Goal: Navigation & Orientation: Find specific page/section

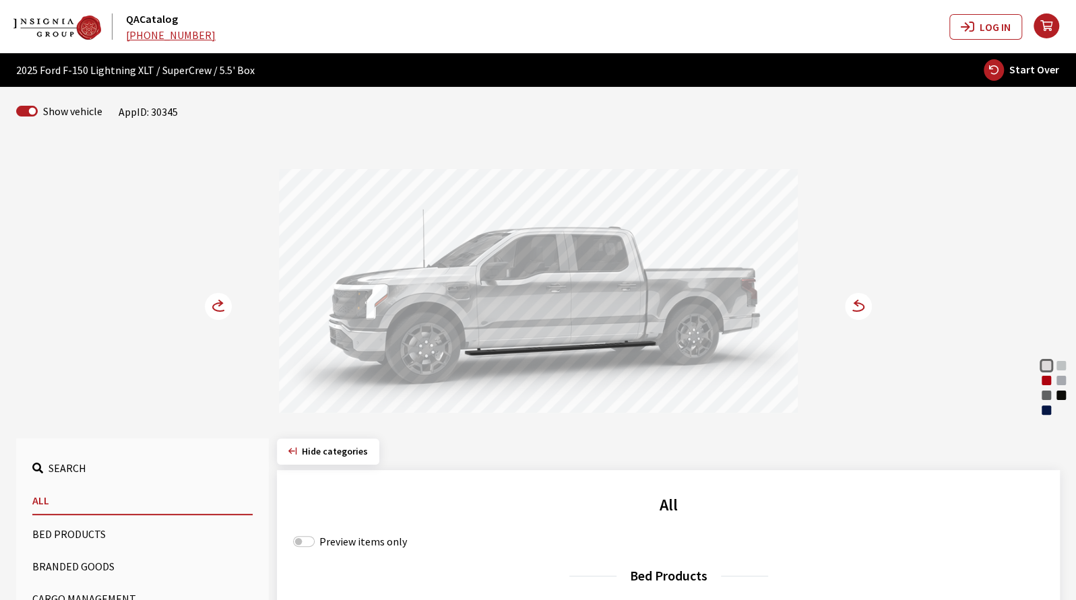
click at [1047, 382] on div "Rapid Red Metallic" at bounding box center [1045, 380] width 13 height 13
click at [861, 304] on icon at bounding box center [856, 307] width 14 height 8
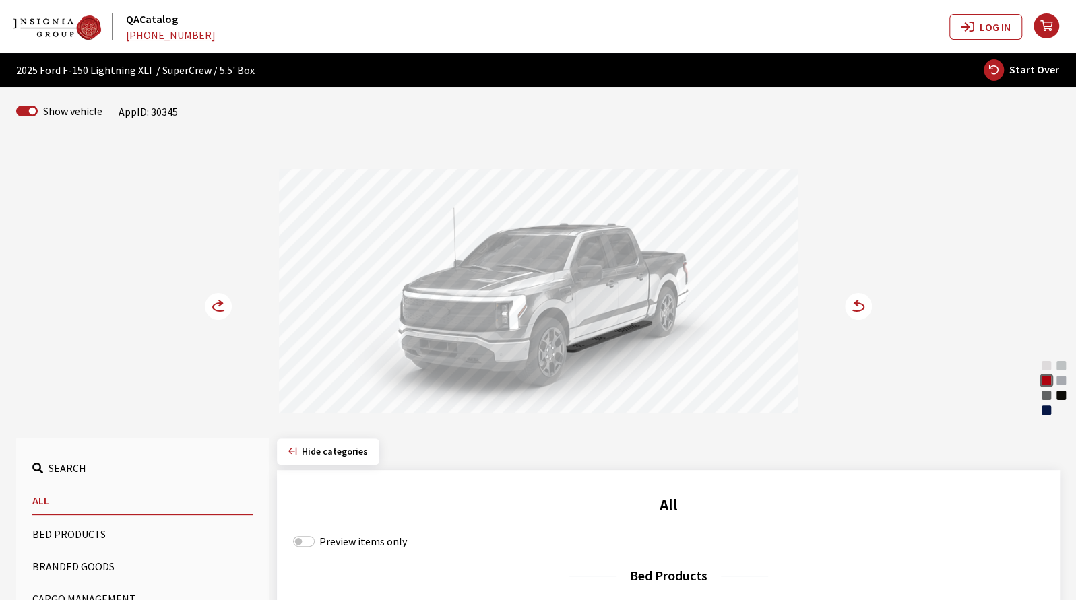
click at [220, 305] on circle at bounding box center [218, 306] width 27 height 27
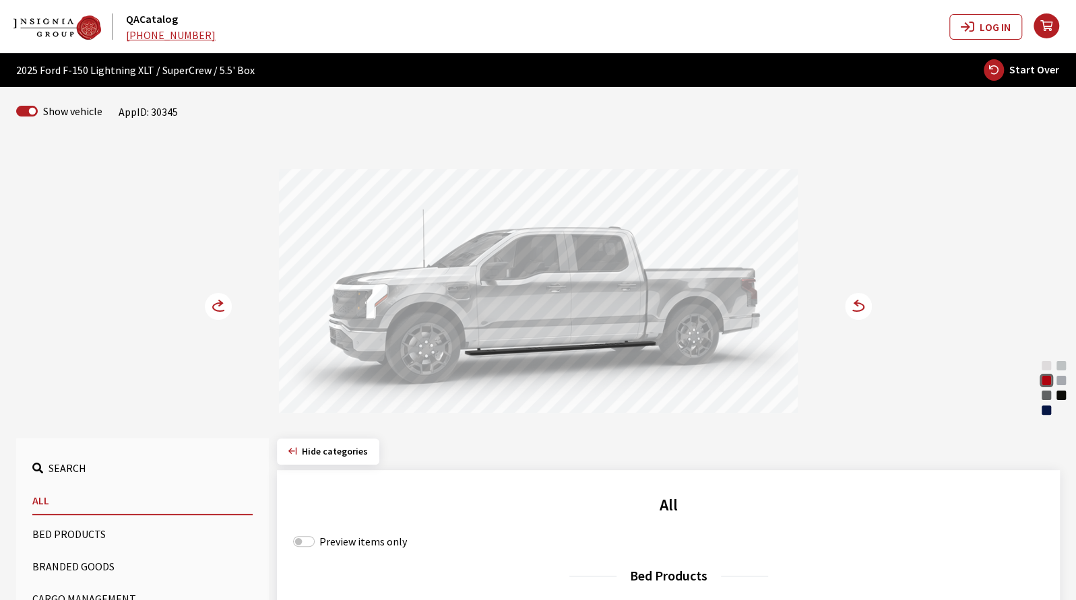
click at [214, 310] on circle at bounding box center [218, 306] width 27 height 27
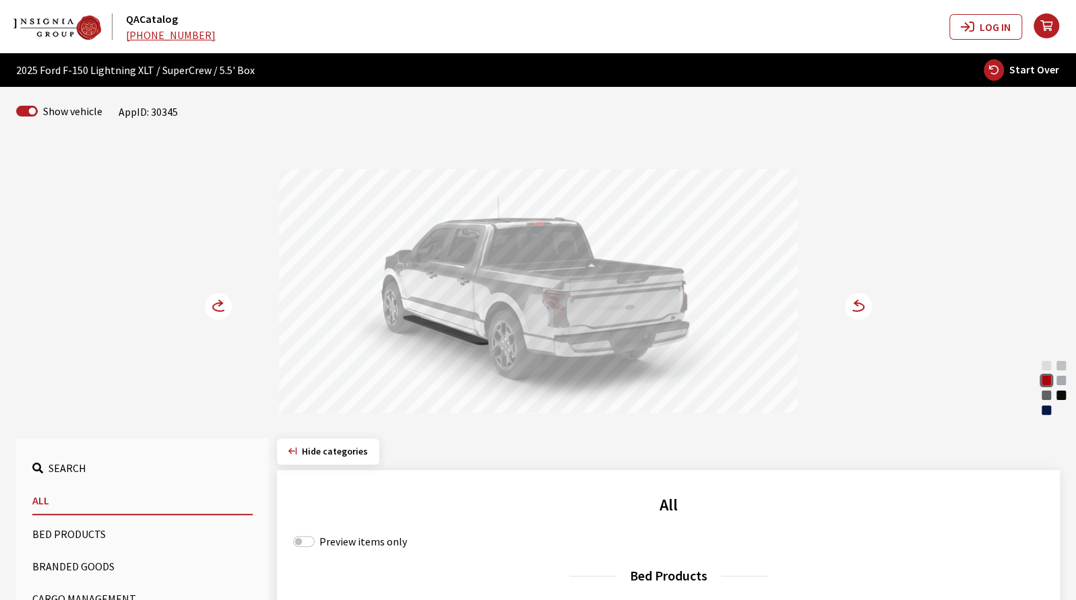
click at [851, 310] on icon at bounding box center [856, 307] width 14 height 8
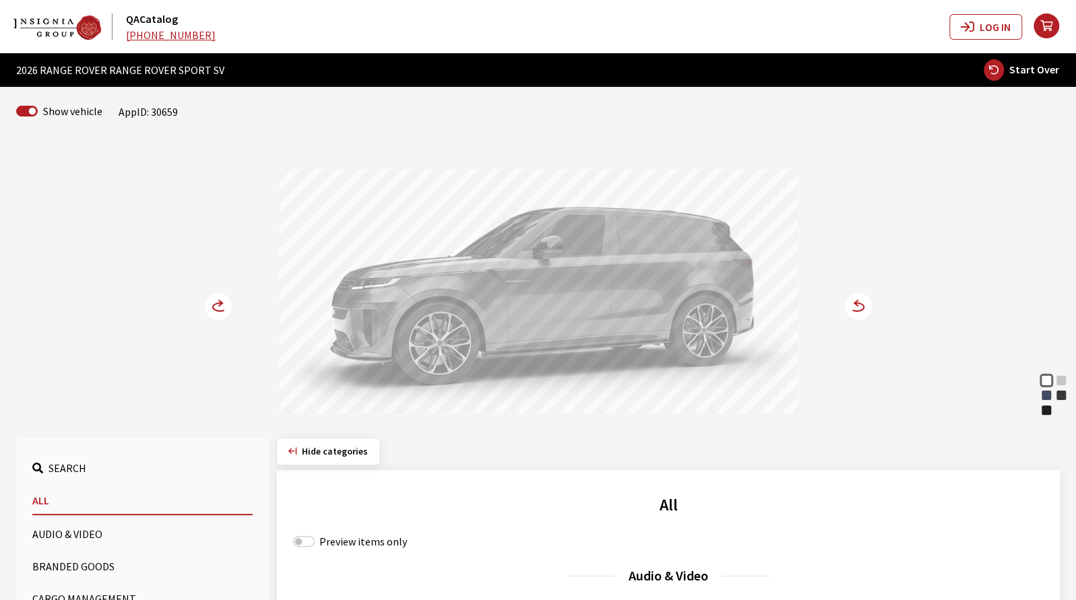
click at [1060, 383] on div "Arroios Grey" at bounding box center [1060, 380] width 13 height 13
click at [1060, 397] on div "Carpathian Grey" at bounding box center [1060, 395] width 13 height 13
click at [1043, 397] on div "Varesine Blue" at bounding box center [1045, 395] width 13 height 13
click at [770, 286] on div at bounding box center [538, 293] width 519 height 248
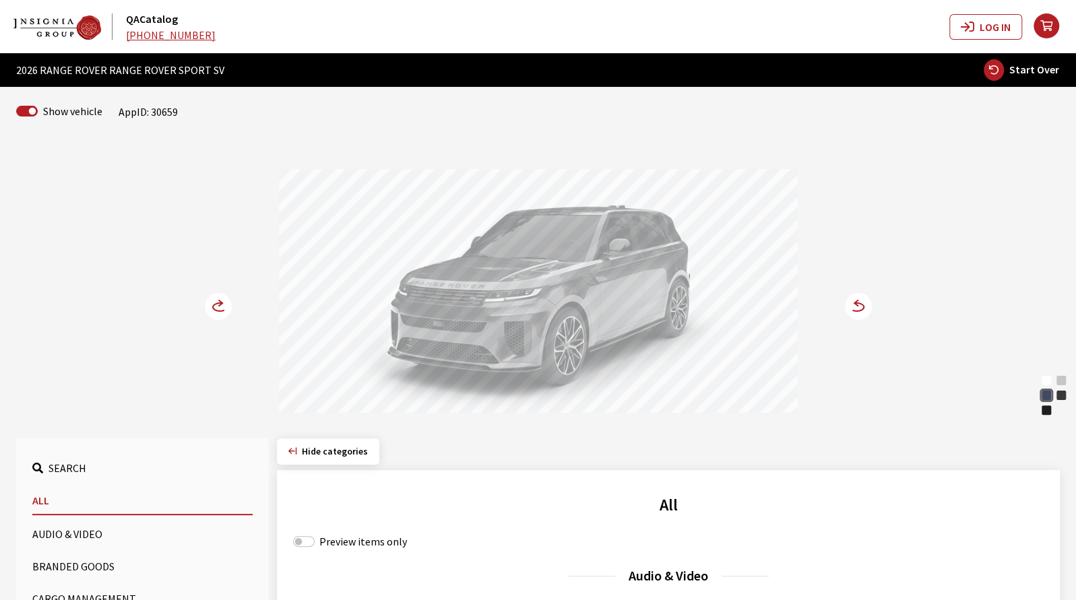
click at [211, 311] on circle at bounding box center [218, 306] width 27 height 27
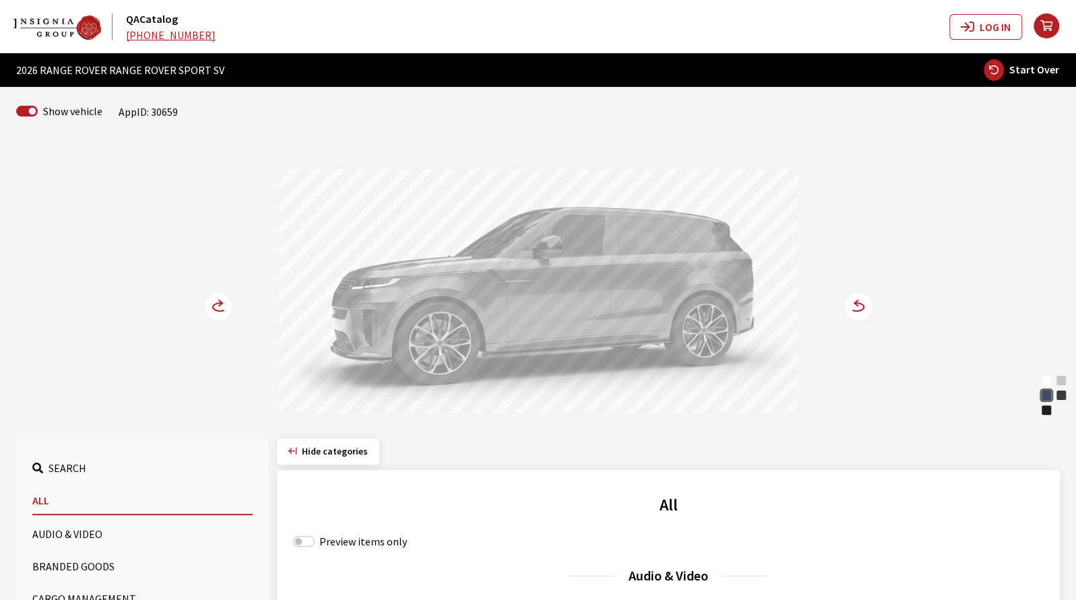
click at [211, 311] on circle at bounding box center [218, 306] width 27 height 27
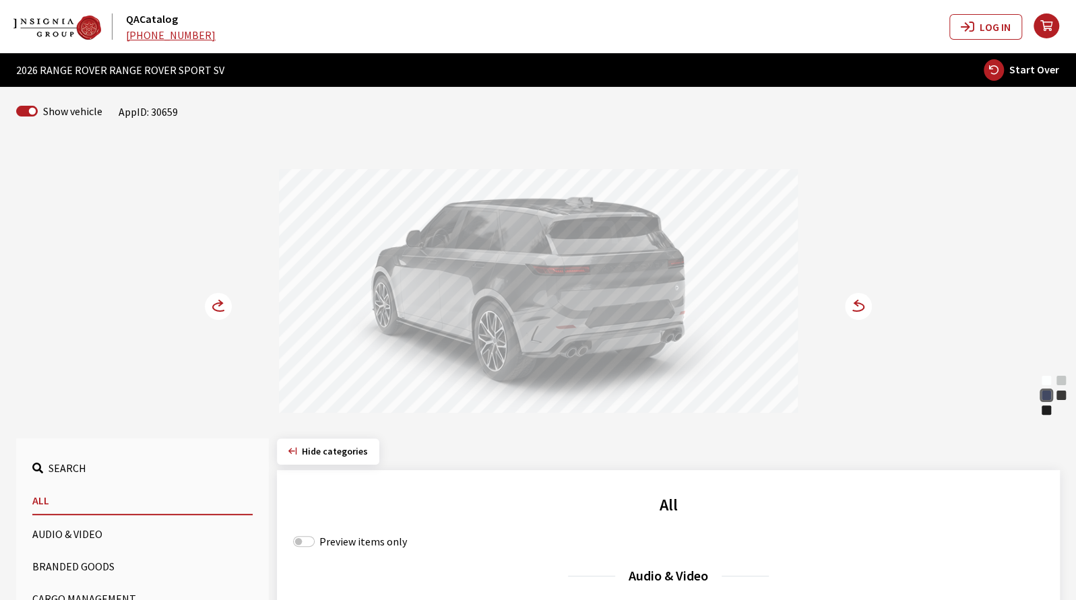
click at [858, 304] on circle at bounding box center [858, 306] width 27 height 27
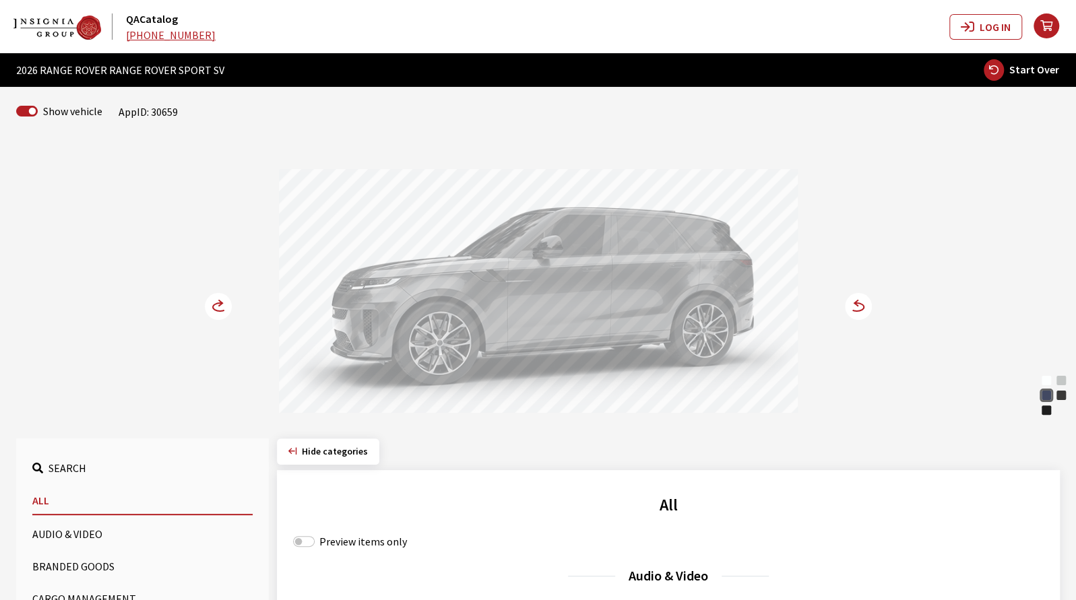
click at [1046, 379] on div "Ostuni Pearl White" at bounding box center [1045, 380] width 13 height 13
click at [857, 311] on icon at bounding box center [856, 307] width 14 height 8
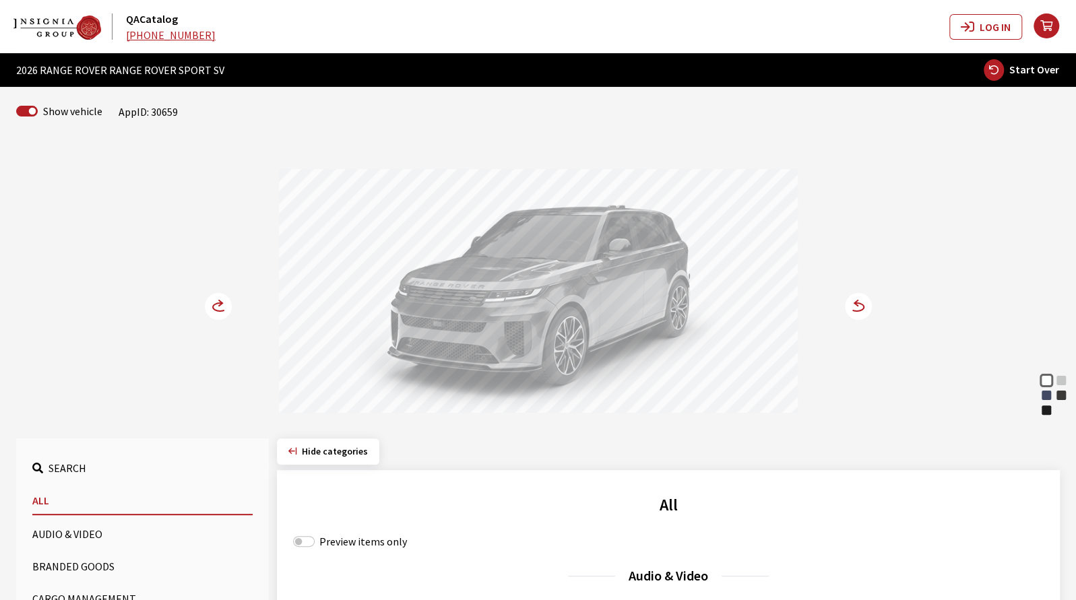
click at [857, 311] on icon at bounding box center [856, 307] width 14 height 8
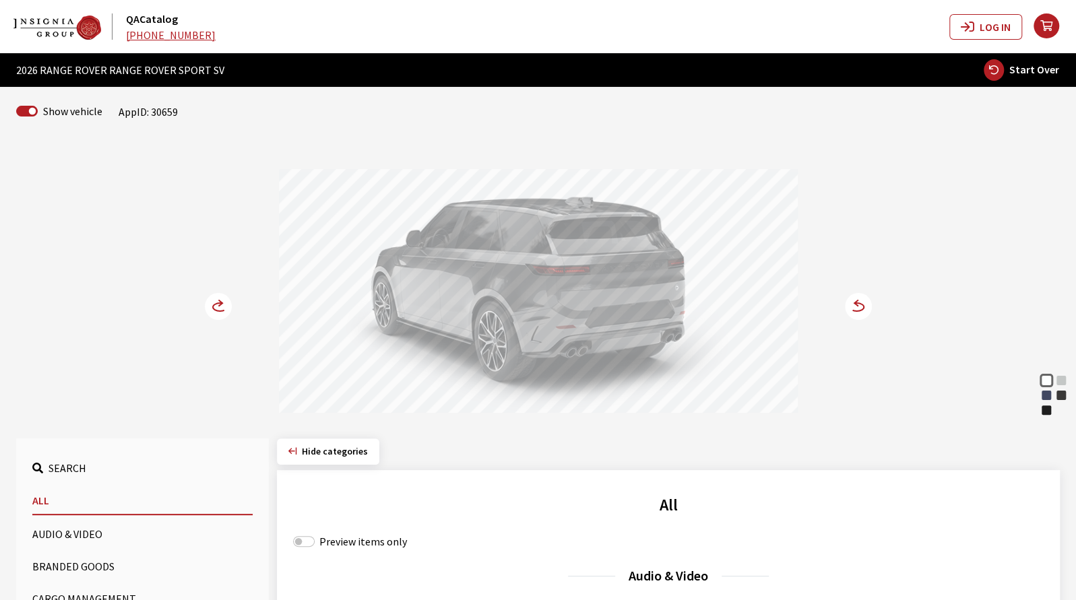
click at [852, 308] on circle at bounding box center [858, 306] width 27 height 27
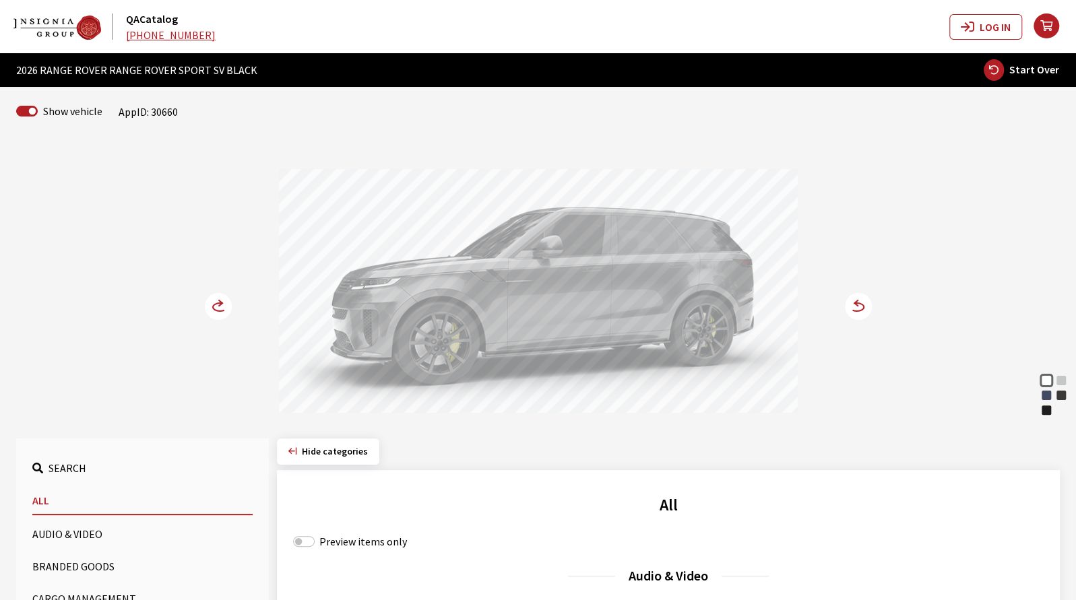
click at [1064, 398] on div "Carpathian Grey" at bounding box center [1060, 395] width 13 height 13
click at [863, 308] on circle at bounding box center [858, 306] width 27 height 27
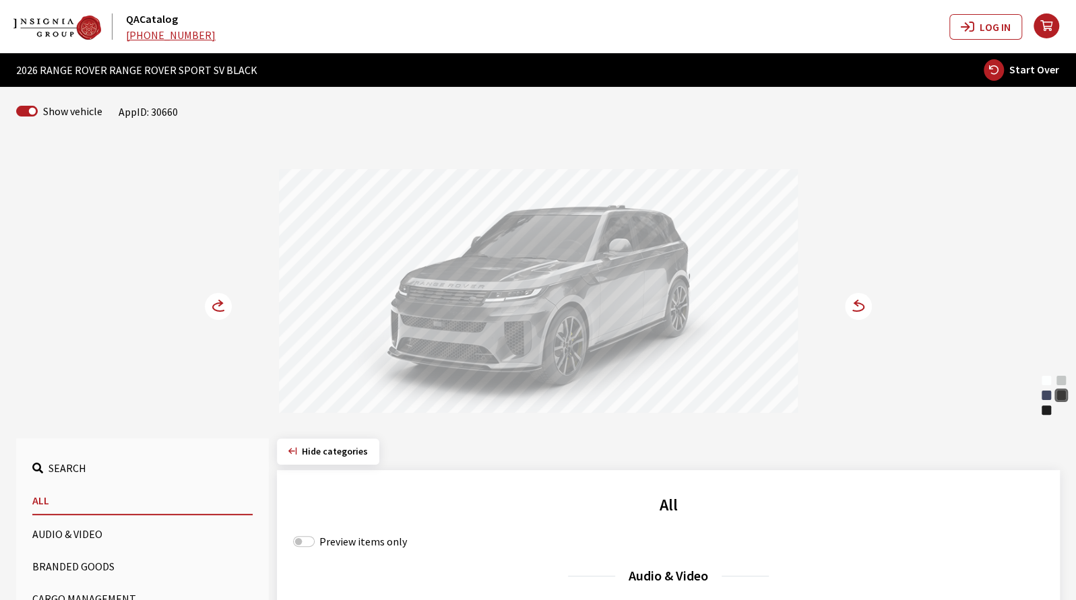
click at [1048, 397] on div "Varesine Blue" at bounding box center [1045, 395] width 13 height 13
click at [213, 309] on icon at bounding box center [220, 307] width 14 height 8
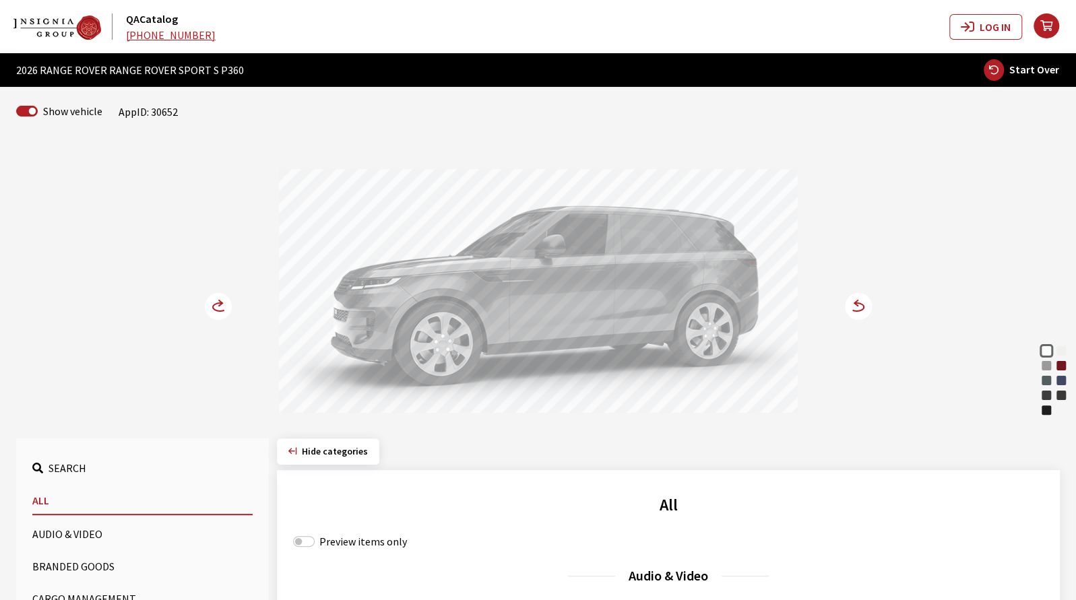
click at [858, 303] on icon at bounding box center [856, 307] width 14 height 8
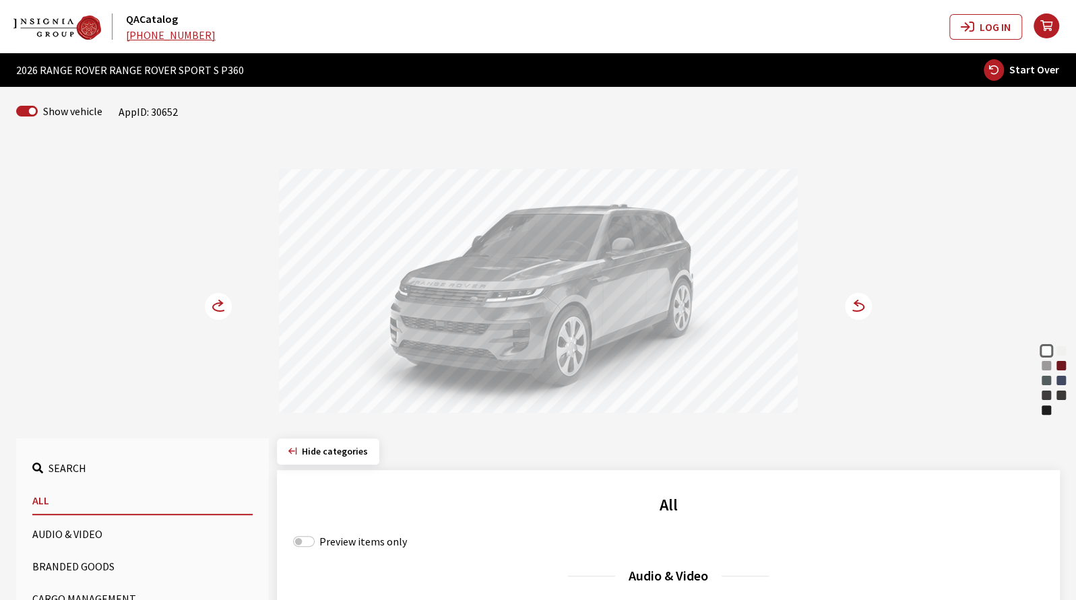
click at [858, 303] on icon at bounding box center [856, 307] width 14 height 8
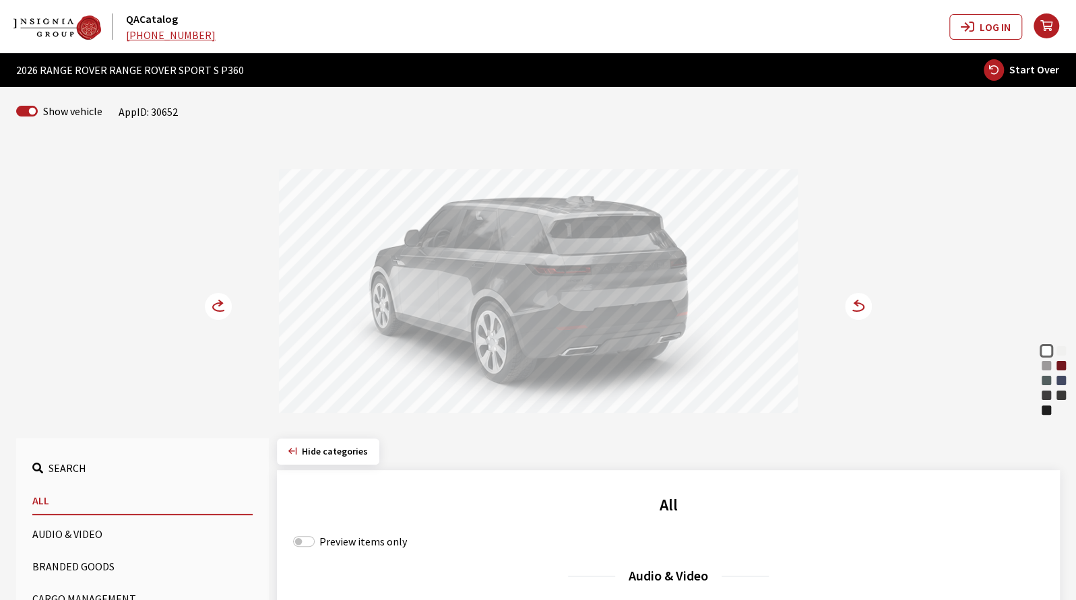
click at [855, 304] on icon at bounding box center [855, 302] width 3 height 5
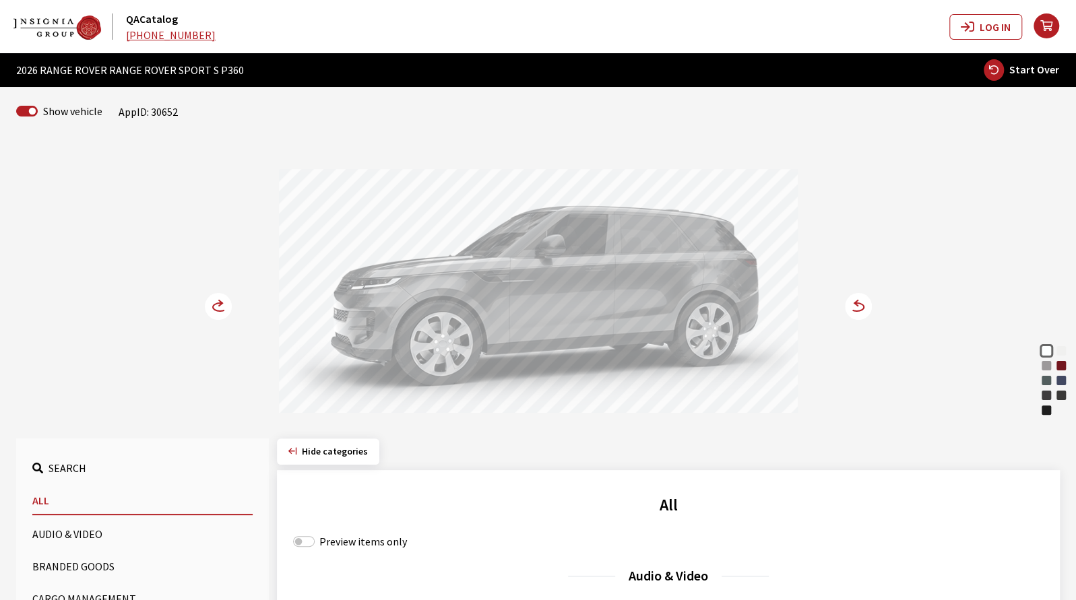
click at [858, 303] on icon at bounding box center [856, 307] width 14 height 8
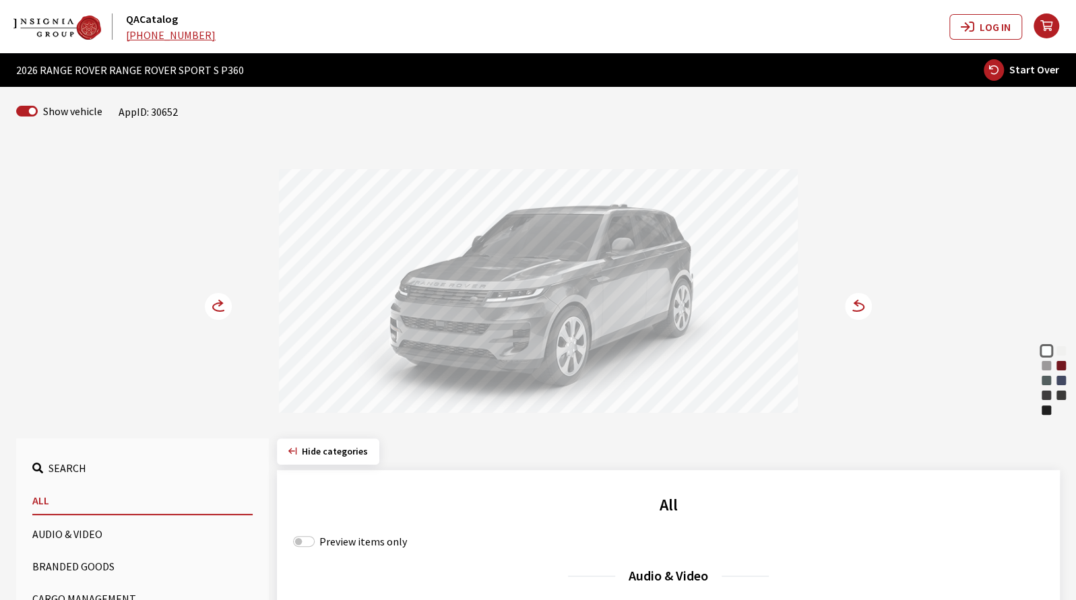
click at [858, 303] on icon at bounding box center [856, 307] width 14 height 8
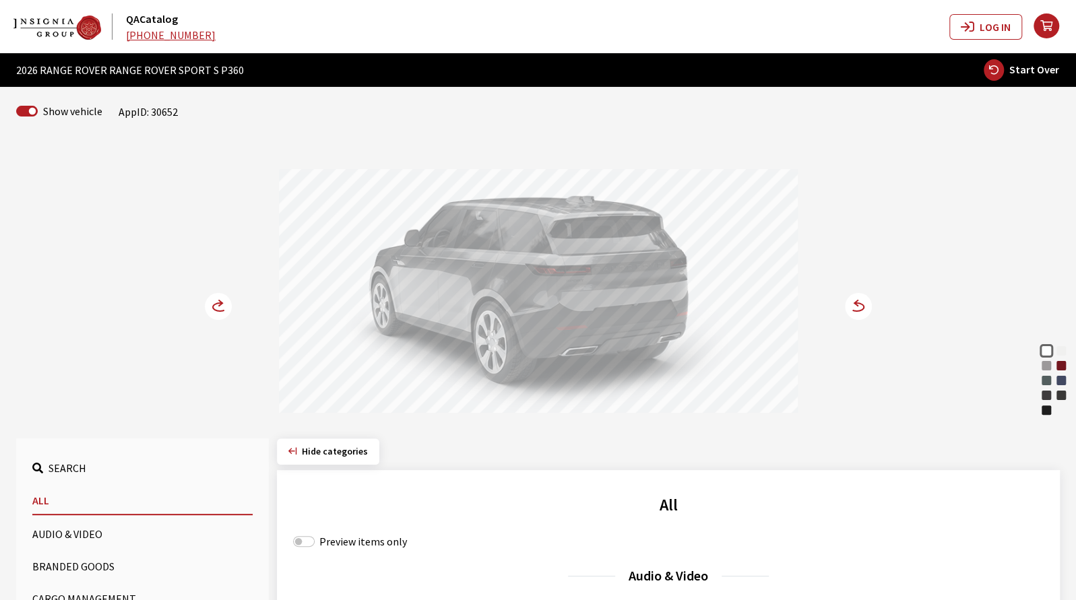
click at [858, 303] on icon at bounding box center [856, 307] width 14 height 8
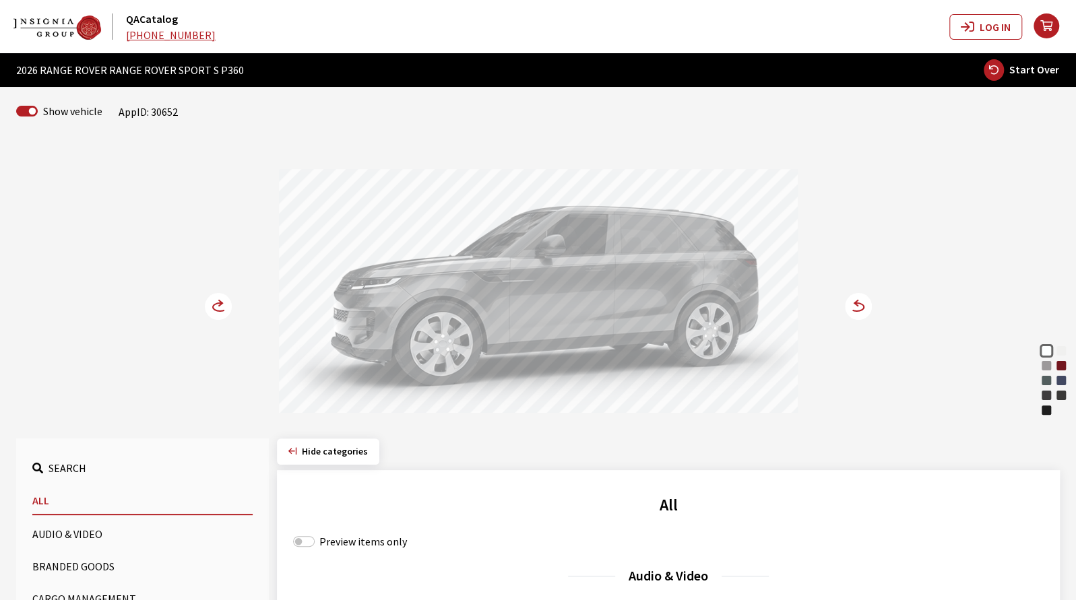
click at [858, 303] on icon at bounding box center [856, 307] width 14 height 8
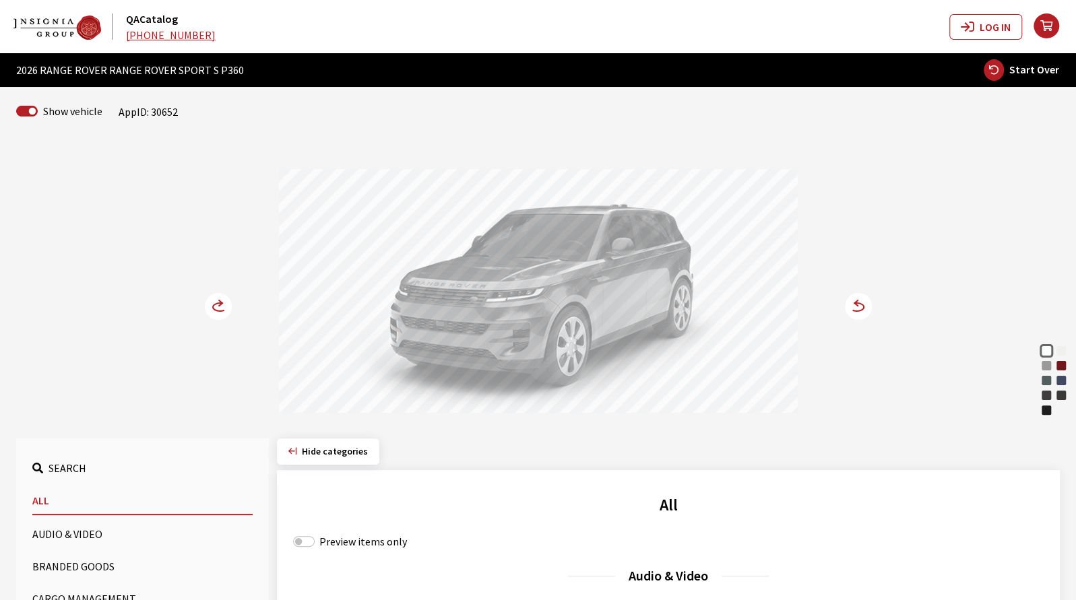
click at [221, 305] on circle at bounding box center [218, 306] width 27 height 27
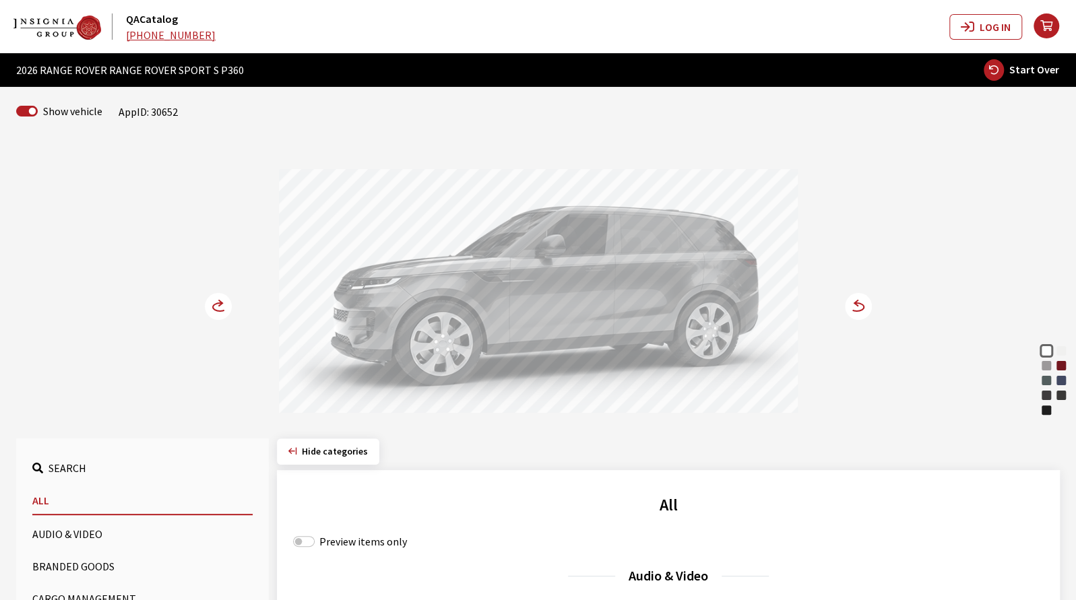
click at [221, 304] on circle at bounding box center [218, 306] width 27 height 27
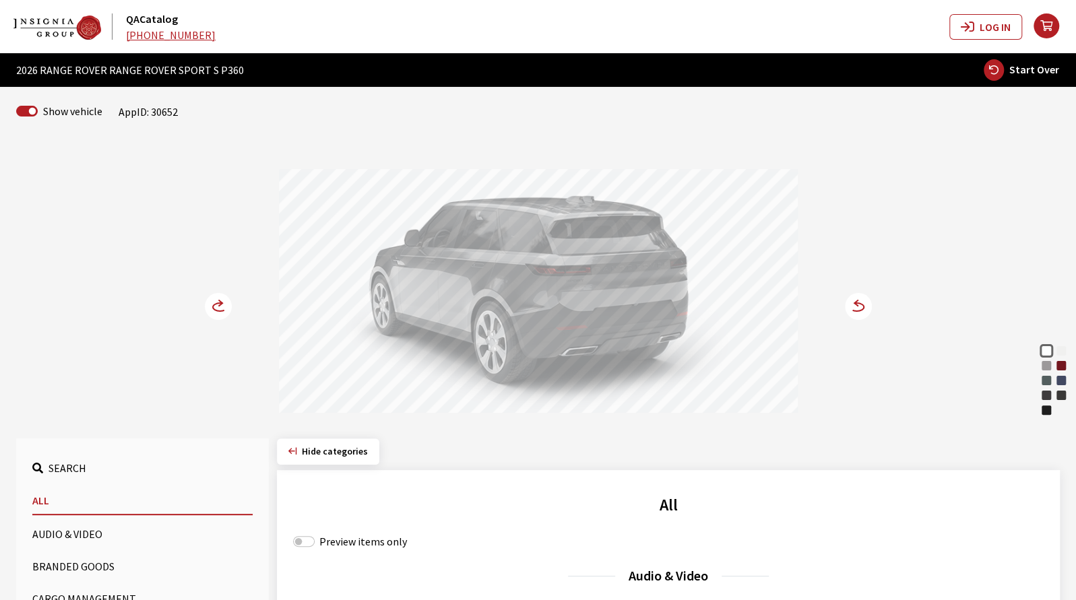
click at [858, 307] on circle at bounding box center [858, 306] width 27 height 27
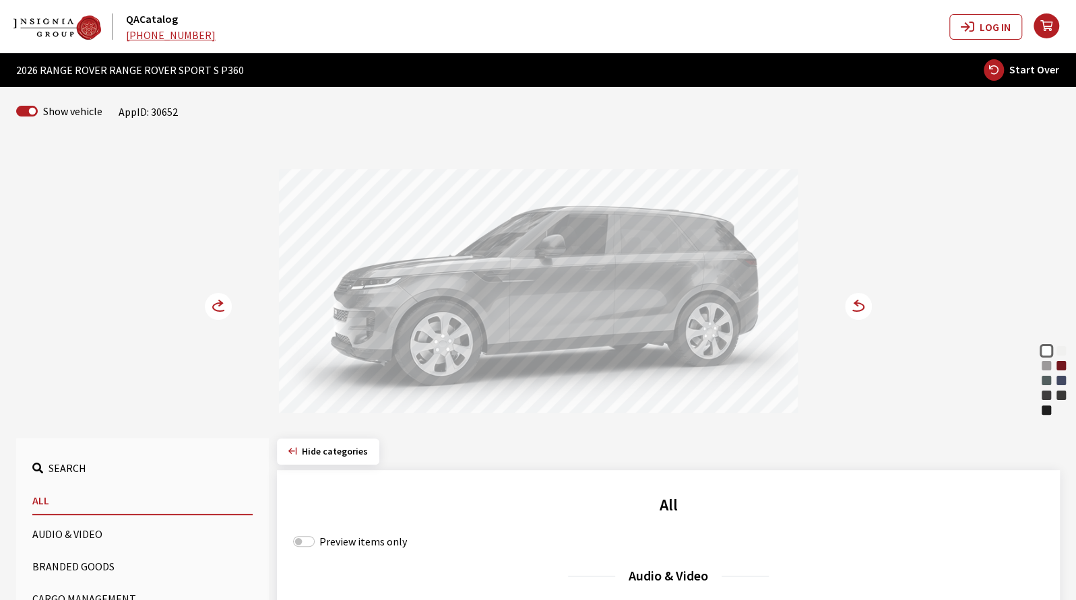
click at [858, 307] on circle at bounding box center [858, 306] width 27 height 27
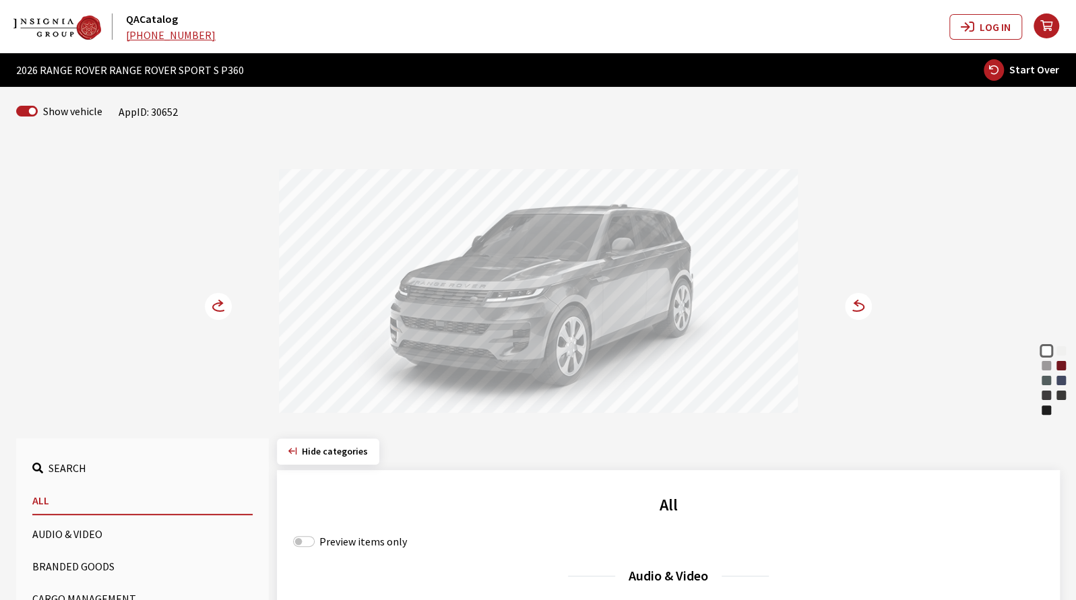
click at [222, 307] on icon at bounding box center [218, 306] width 27 height 27
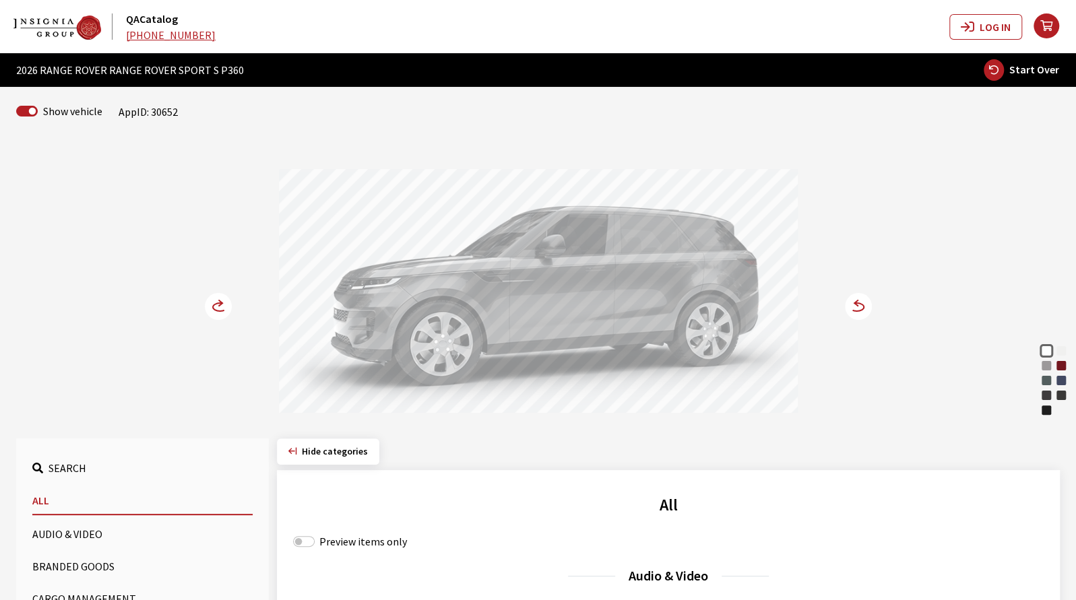
click at [222, 308] on circle at bounding box center [218, 306] width 27 height 27
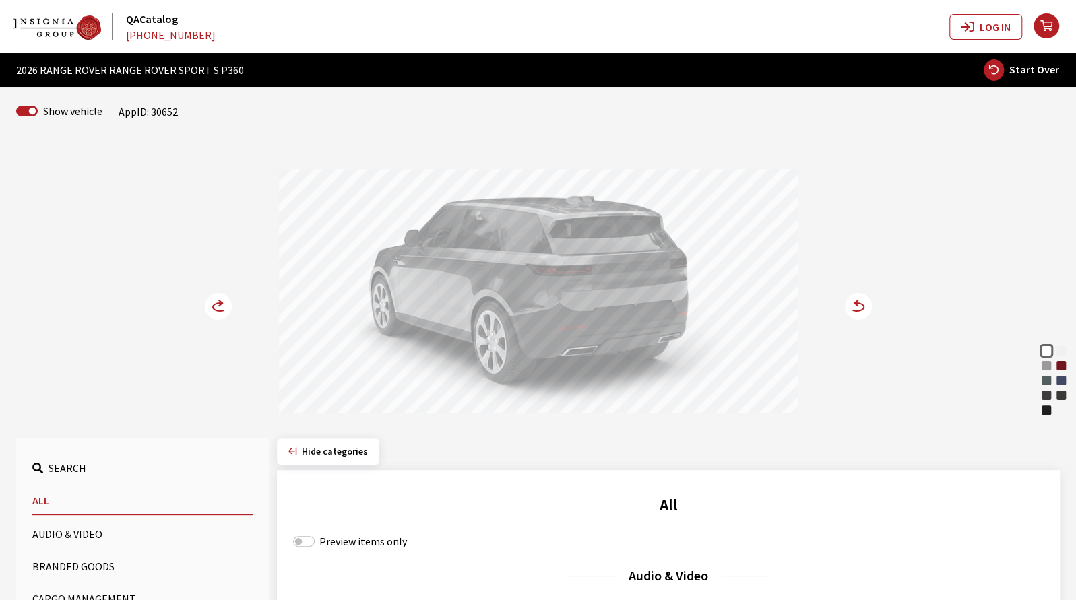
click at [858, 309] on icon at bounding box center [856, 307] width 14 height 8
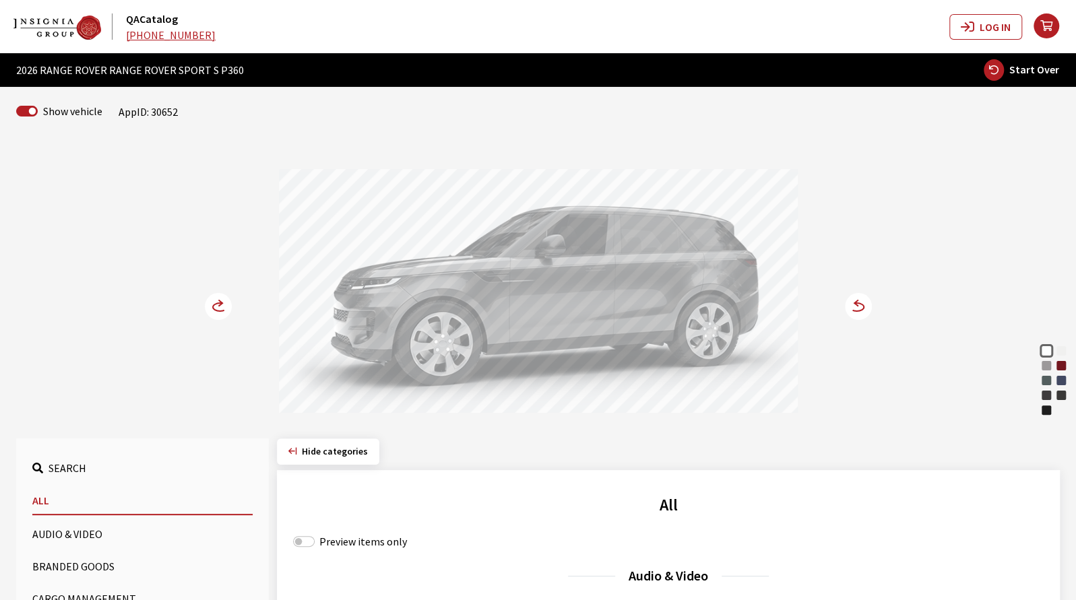
click at [858, 309] on icon at bounding box center [856, 307] width 14 height 8
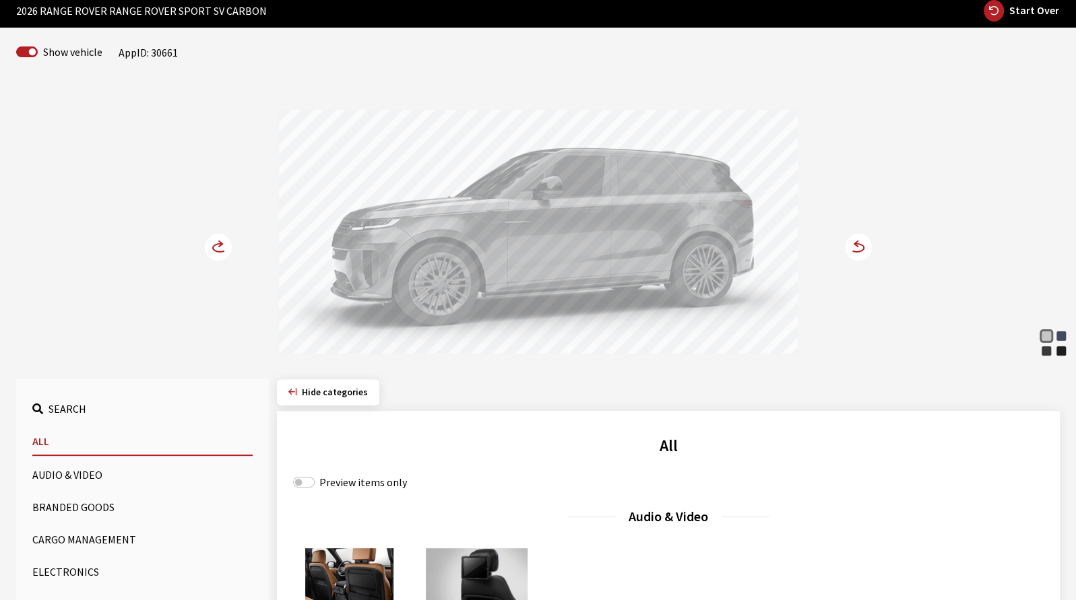
scroll to position [67, 0]
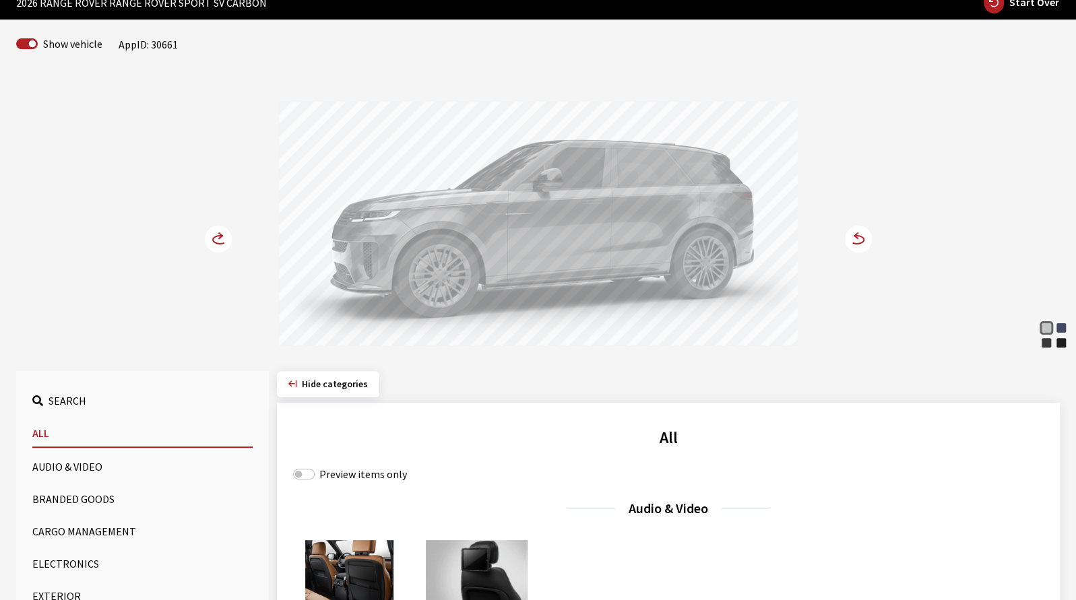
click at [1062, 327] on div "Varesine Blue" at bounding box center [1060, 327] width 13 height 13
click at [862, 239] on icon at bounding box center [856, 240] width 14 height 8
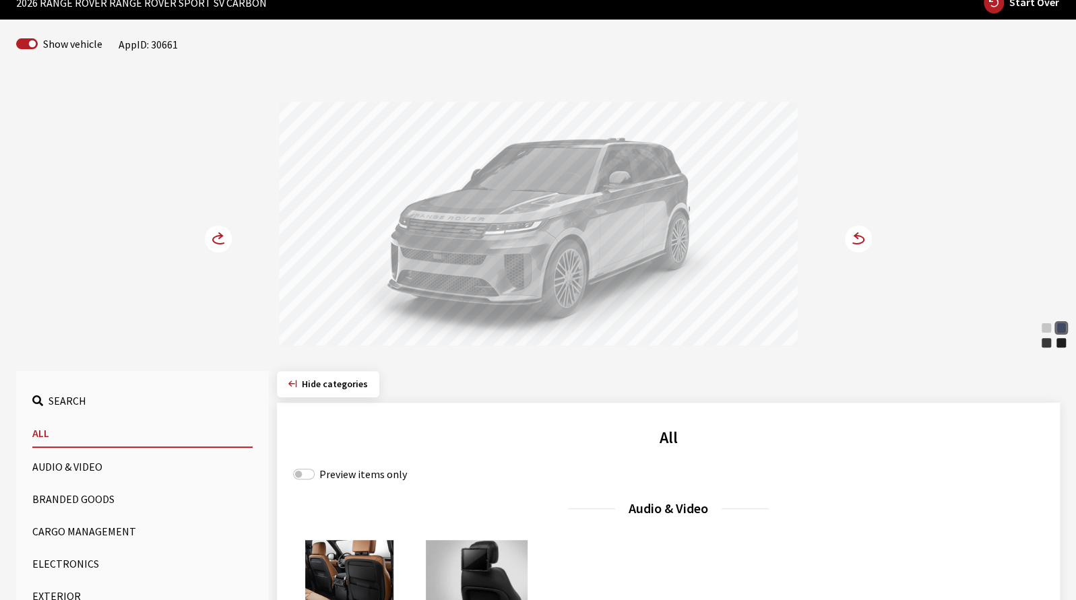
click at [1045, 329] on div "Arroios Grey" at bounding box center [1045, 327] width 13 height 13
click at [217, 234] on circle at bounding box center [218, 239] width 27 height 27
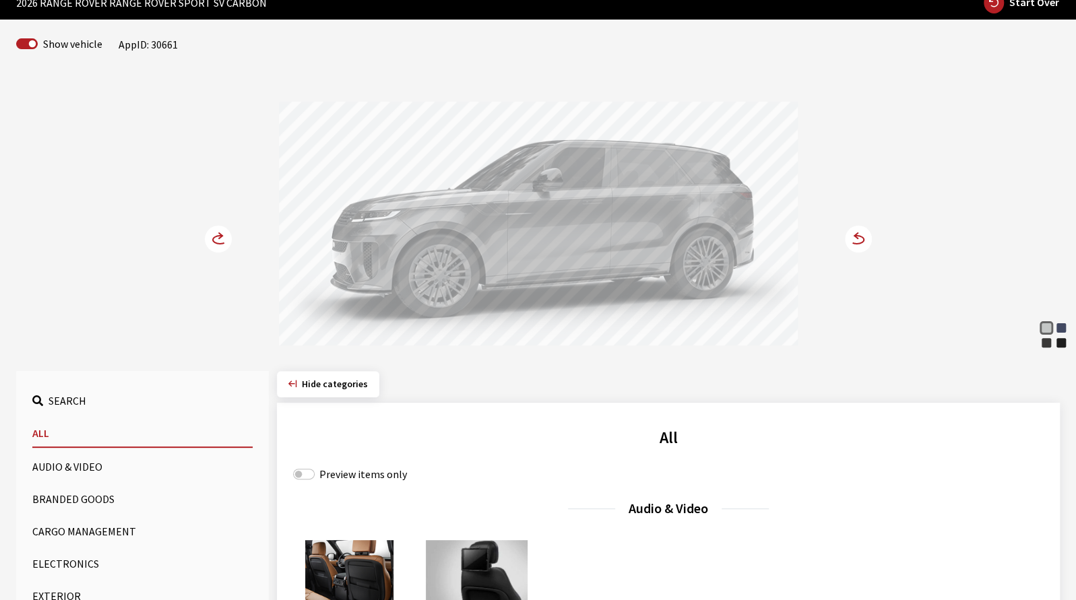
click at [219, 239] on circle at bounding box center [218, 239] width 27 height 27
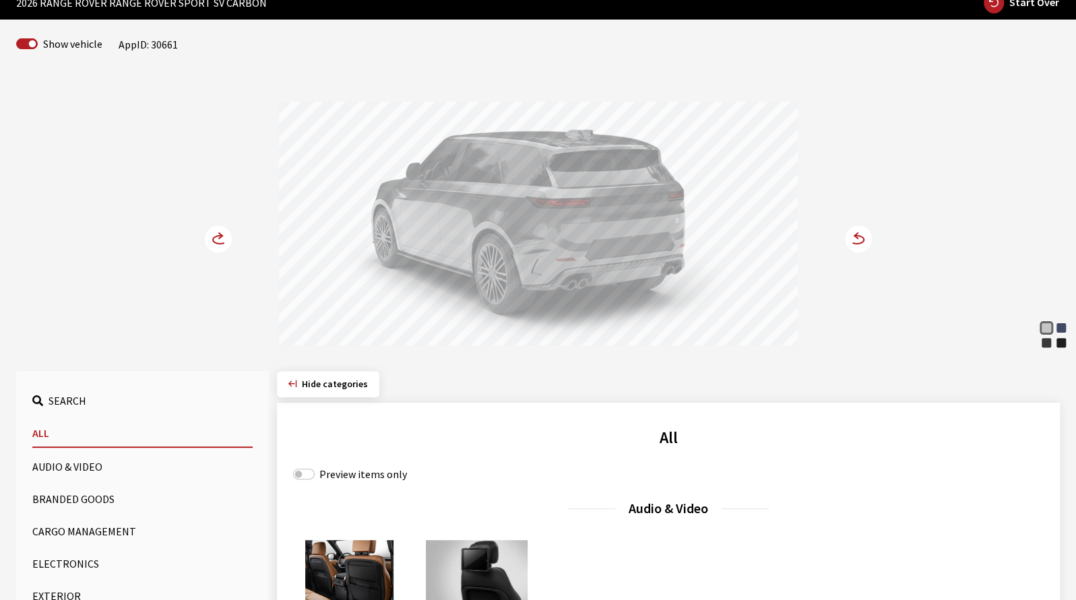
click at [864, 246] on circle at bounding box center [858, 239] width 27 height 27
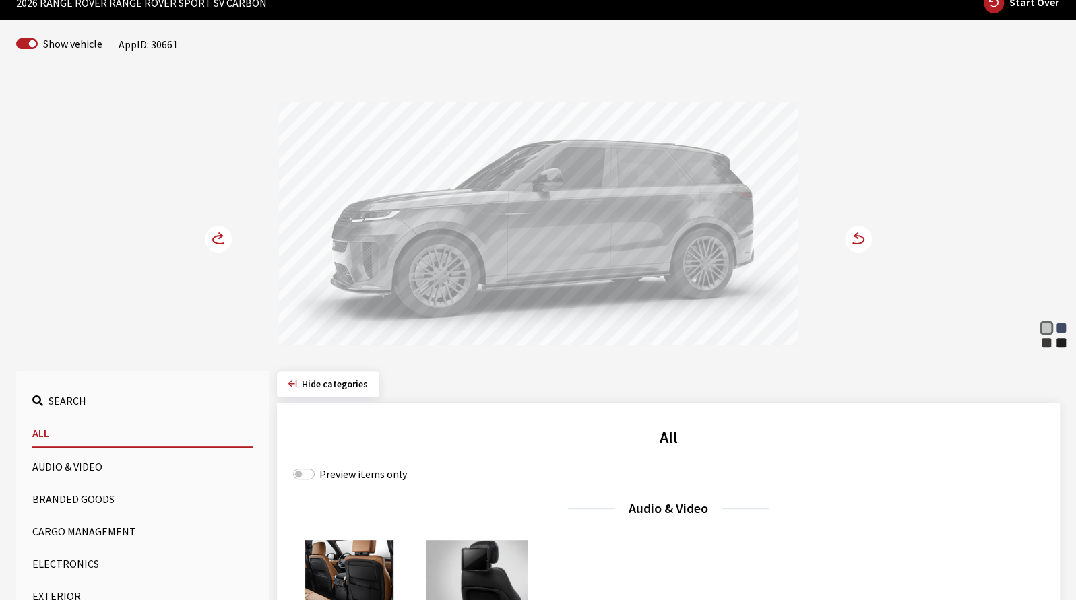
click at [848, 246] on circle at bounding box center [858, 239] width 27 height 27
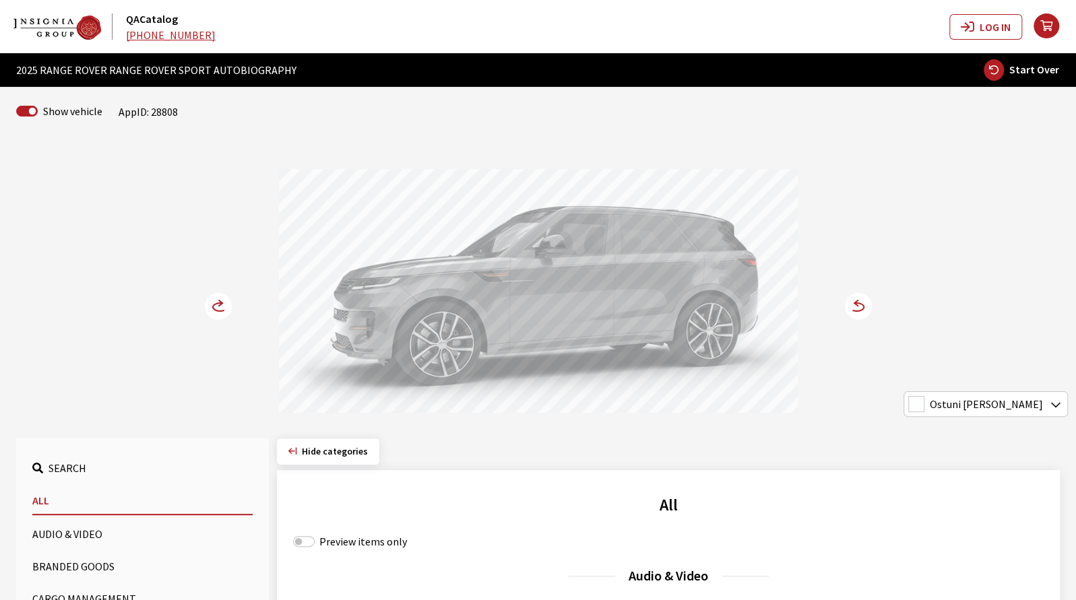
click at [855, 308] on circle at bounding box center [858, 306] width 27 height 27
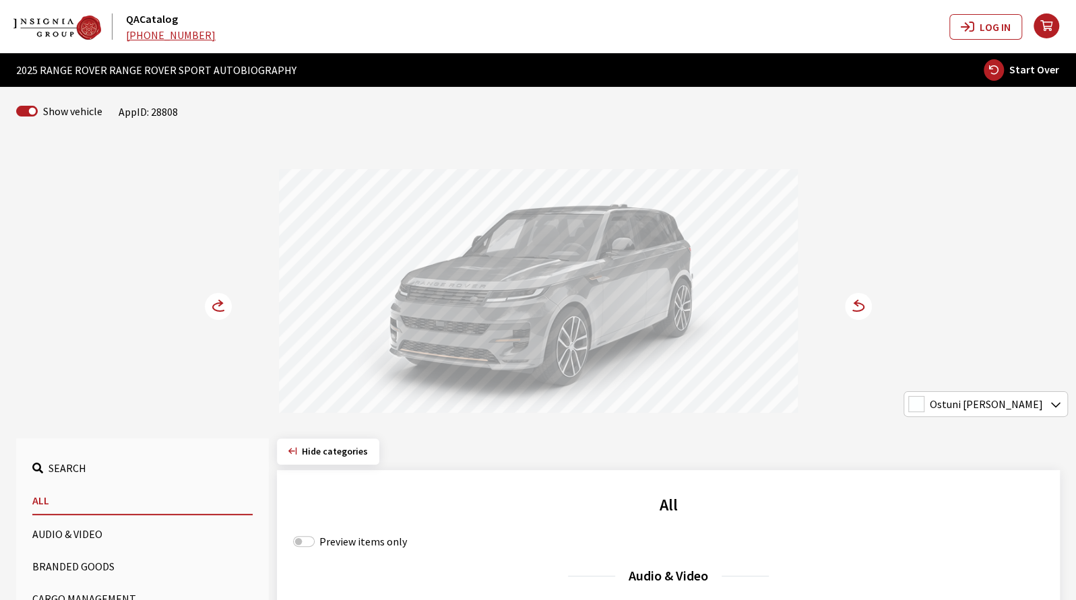
click at [855, 308] on circle at bounding box center [858, 306] width 27 height 27
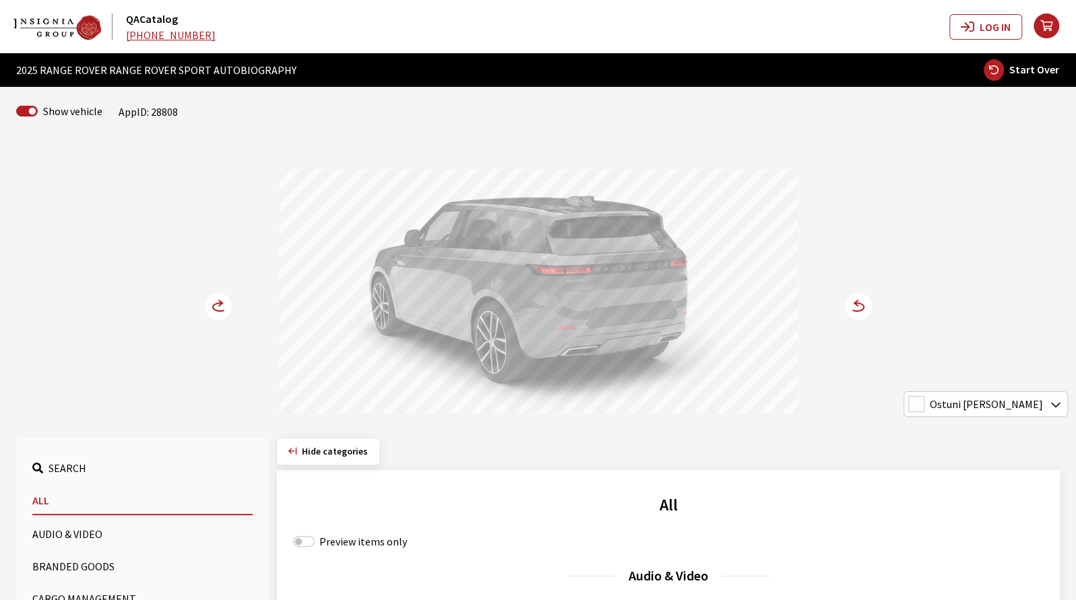
click at [855, 308] on circle at bounding box center [858, 306] width 27 height 27
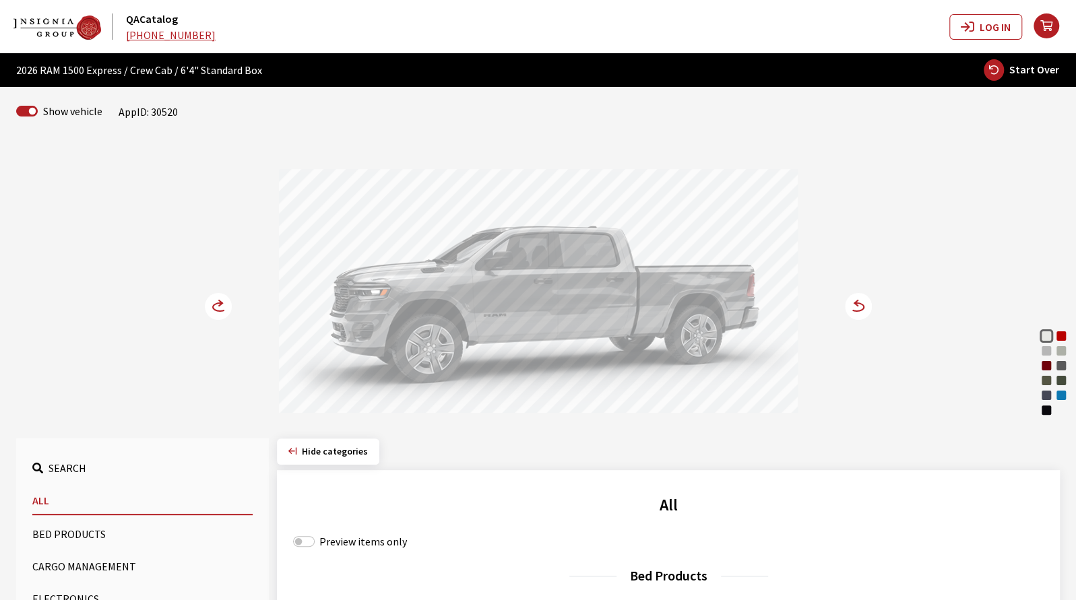
click at [861, 303] on icon at bounding box center [856, 307] width 14 height 8
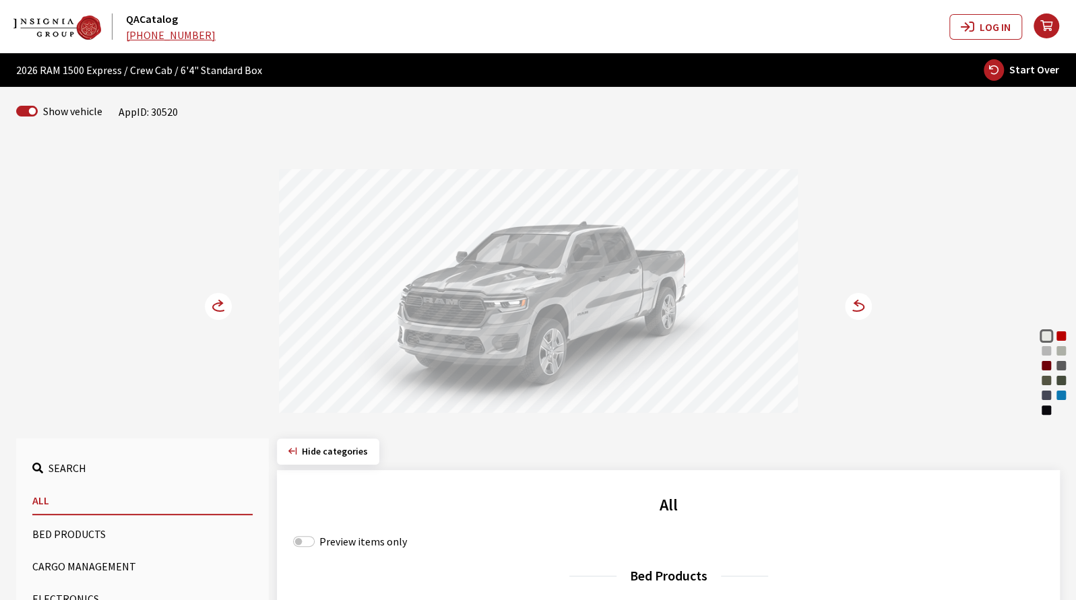
click at [187, 204] on div "Bright White Molten Red Pearl Billet Silver Metallic Silver Zynith Delmonico Re…" at bounding box center [538, 279] width 889 height 275
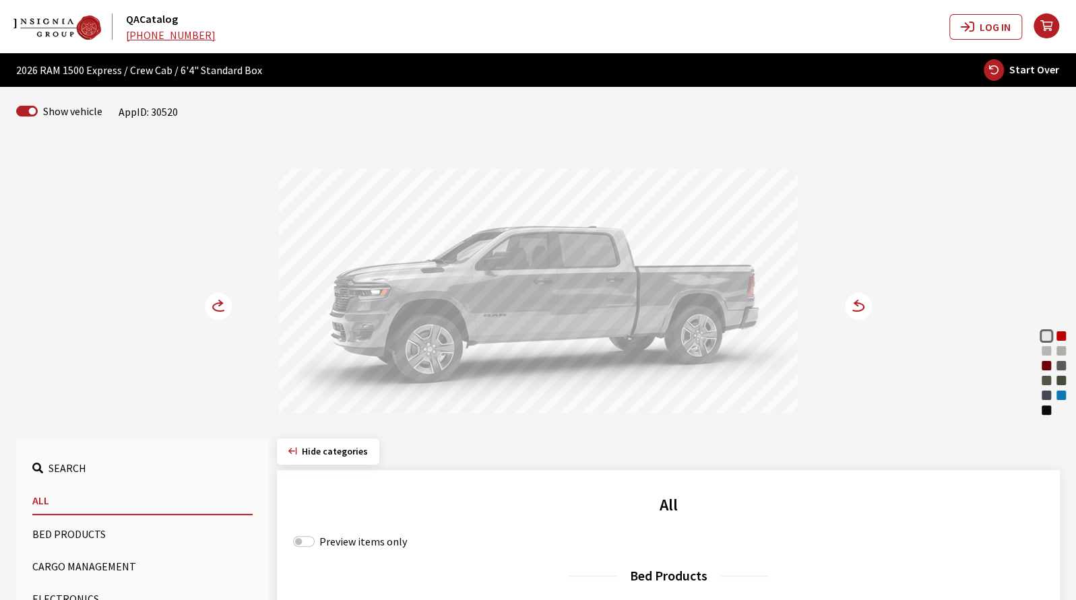
click at [865, 311] on circle at bounding box center [858, 306] width 27 height 27
click at [855, 313] on circle at bounding box center [858, 306] width 27 height 27
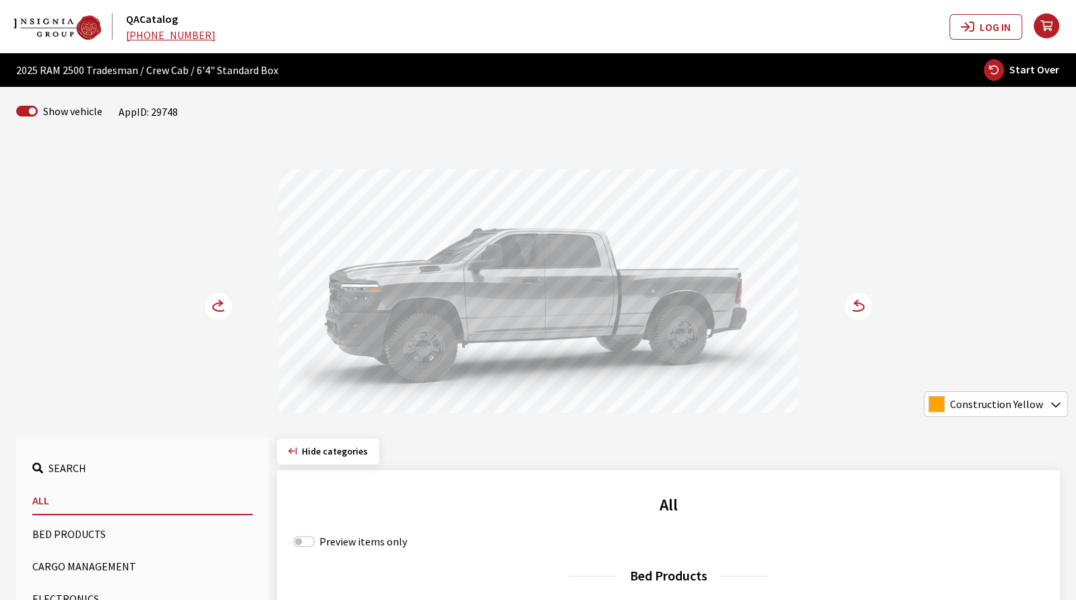
click at [849, 315] on circle at bounding box center [858, 306] width 27 height 27
